Goal: Transaction & Acquisition: Purchase product/service

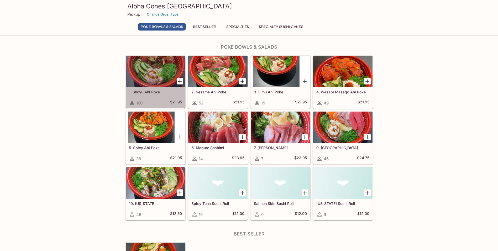
click at [152, 76] on div at bounding box center [155, 72] width 59 height 32
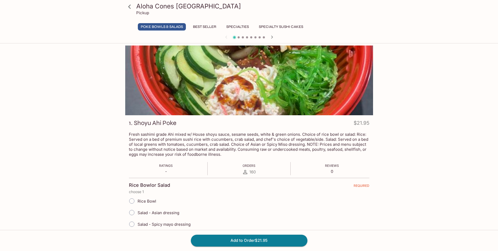
click at [271, 35] on icon "button" at bounding box center [272, 37] width 6 height 6
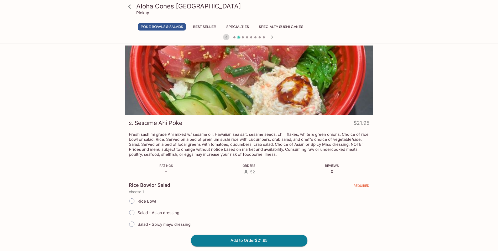
click at [225, 37] on icon "button" at bounding box center [226, 37] width 6 height 6
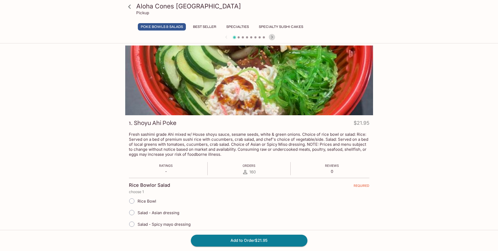
click at [273, 35] on icon "button" at bounding box center [272, 37] width 6 height 6
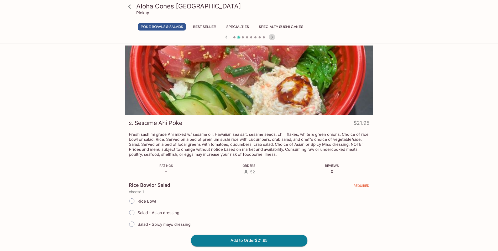
click at [273, 35] on icon "button" at bounding box center [272, 37] width 6 height 6
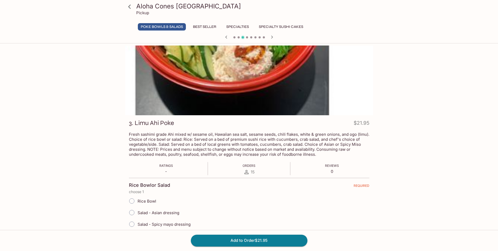
click at [229, 36] on icon "button" at bounding box center [226, 37] width 6 height 6
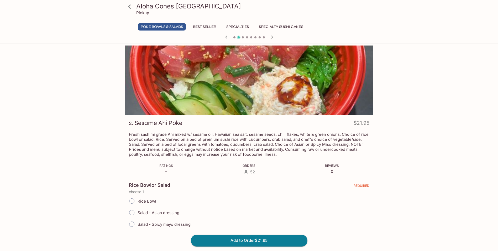
click at [229, 36] on icon "button" at bounding box center [226, 37] width 6 height 6
